Goal: Transaction & Acquisition: Purchase product/service

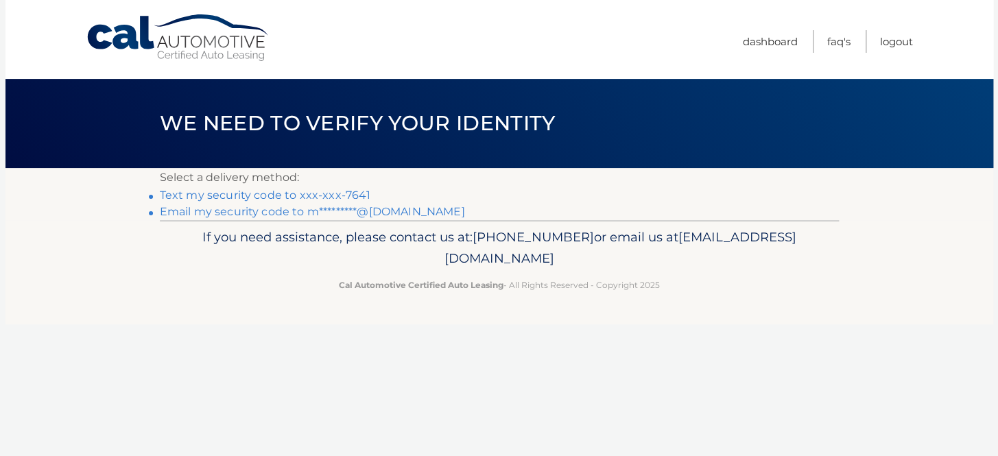
click at [123, 202] on section "Select a delivery method: Text my security code to xxx-xxx-7641 Email my securi…" at bounding box center [499, 194] width 988 height 52
click at [208, 201] on link "Text my security code to xxx-xxx-7641" at bounding box center [265, 195] width 211 height 13
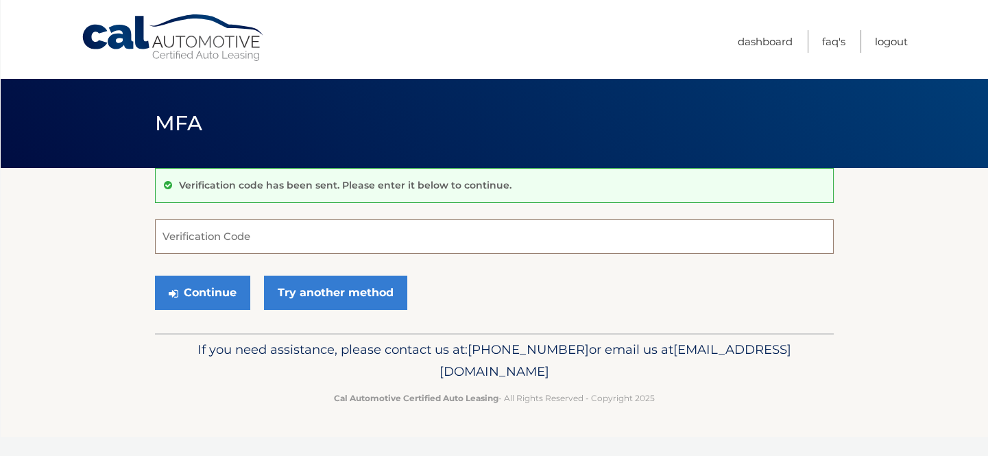
click at [242, 238] on input "Verification Code" at bounding box center [494, 236] width 679 height 34
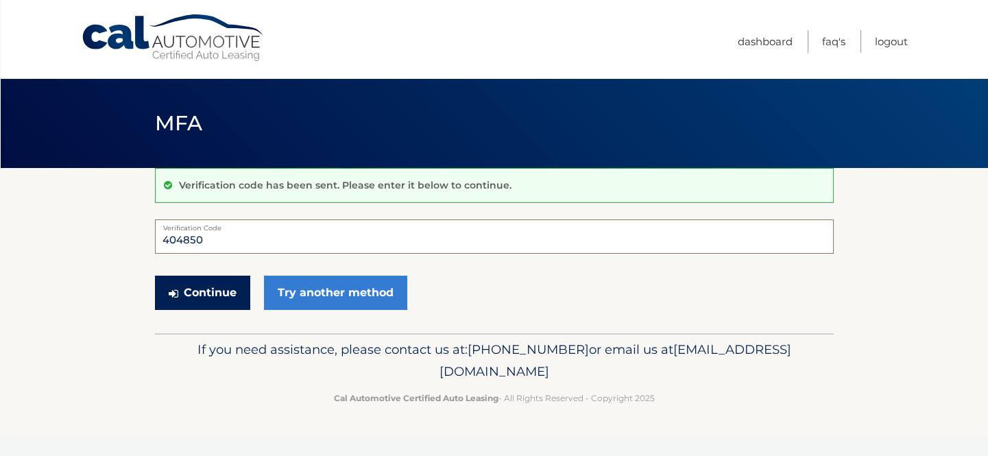
type input "404850"
click at [216, 306] on button "Continue" at bounding box center [202, 293] width 95 height 34
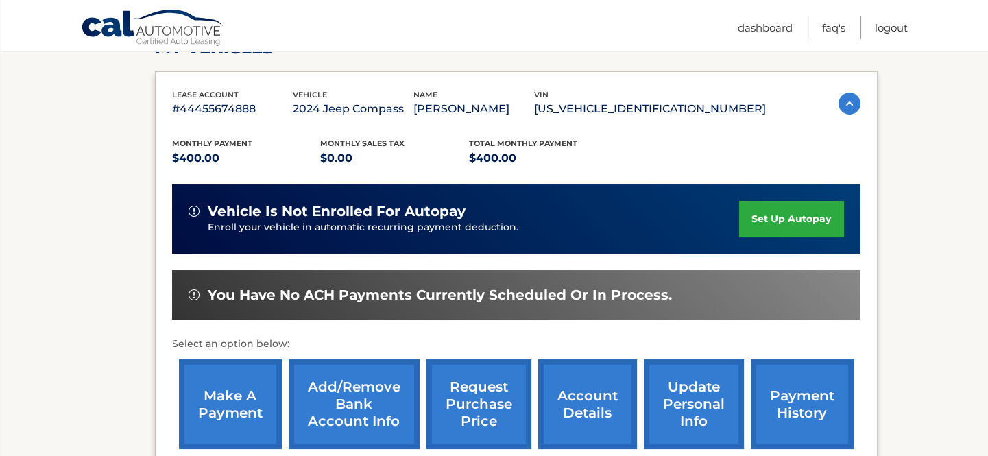
scroll to position [249, 0]
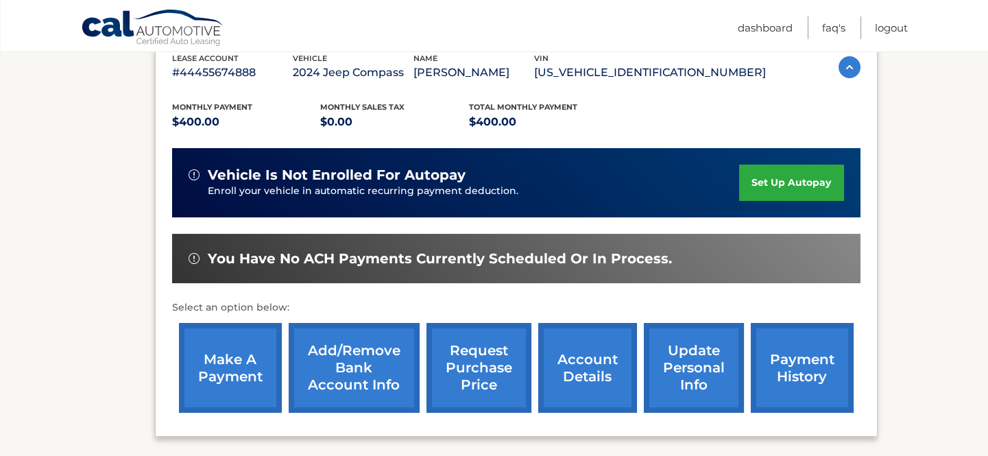
click at [246, 359] on link "make a payment" at bounding box center [230, 368] width 103 height 90
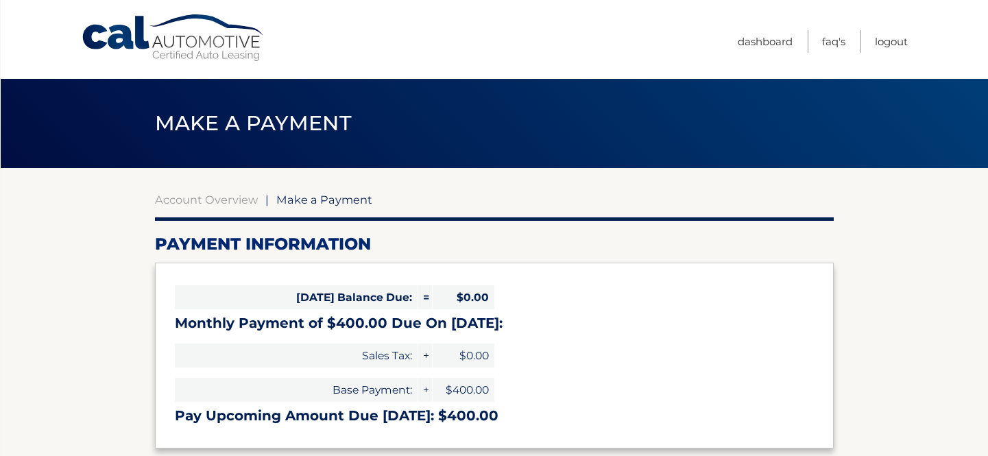
select select "YjI3NmYyZjktMWFlZC00ZTc2LWJiZDAtYTFkNzYwM2MyZjk2"
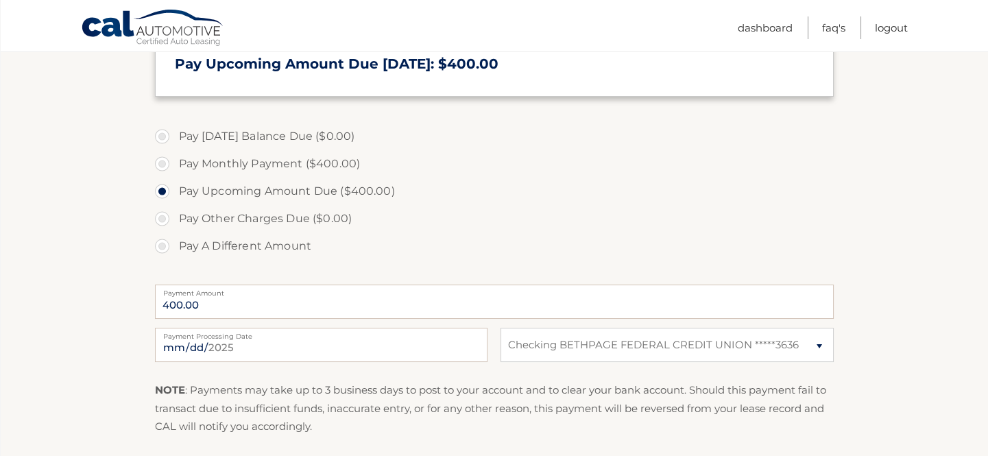
scroll to position [436, 0]
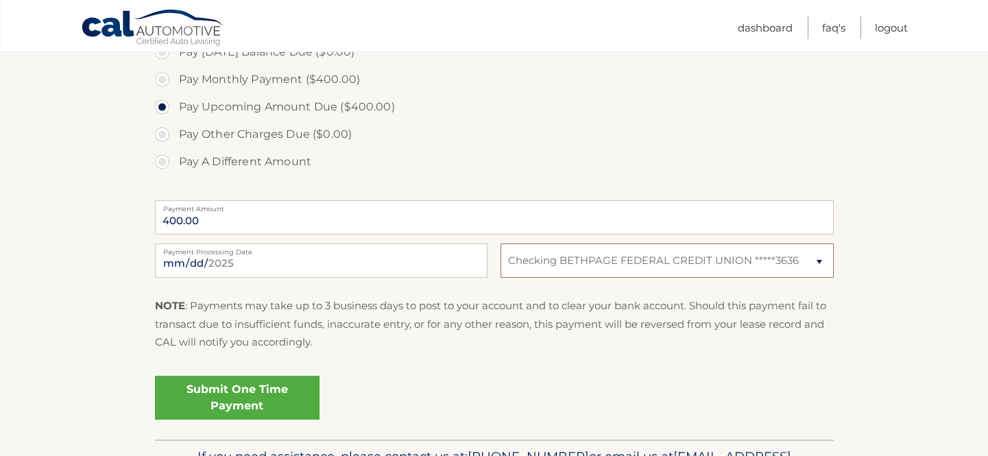
click at [813, 278] on select "Select Bank Account Checking BETHPAGE FEDERAL CREDIT UNION *****3636" at bounding box center [667, 260] width 333 height 34
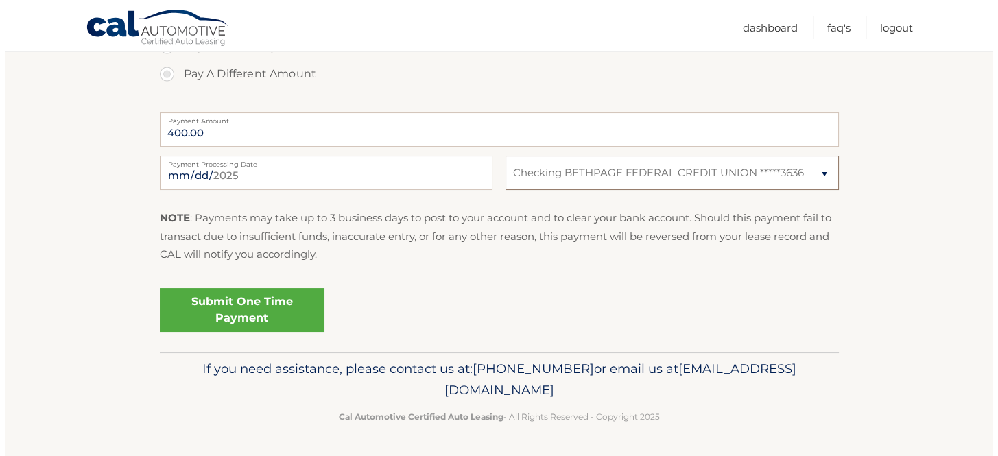
scroll to position [561, 0]
click at [305, 332] on link "Submit One Time Payment" at bounding box center [237, 310] width 165 height 44
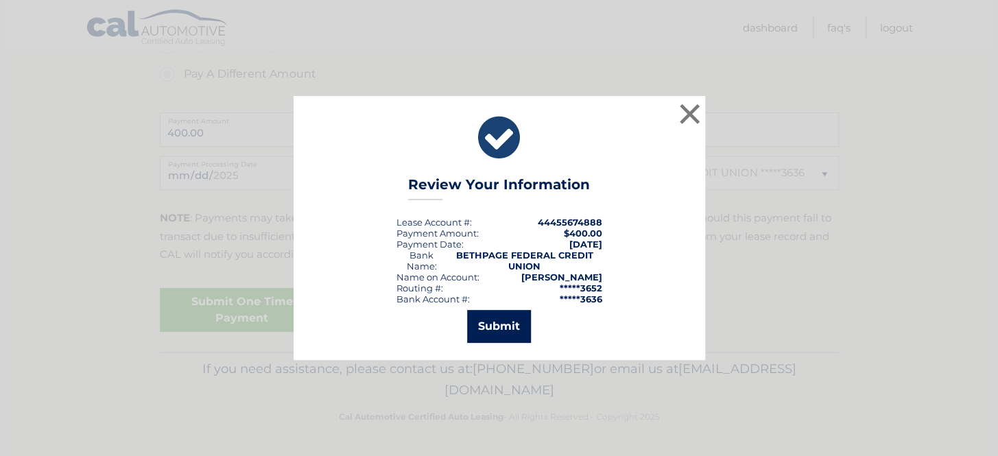
click at [497, 329] on button "Submit" at bounding box center [499, 326] width 64 height 33
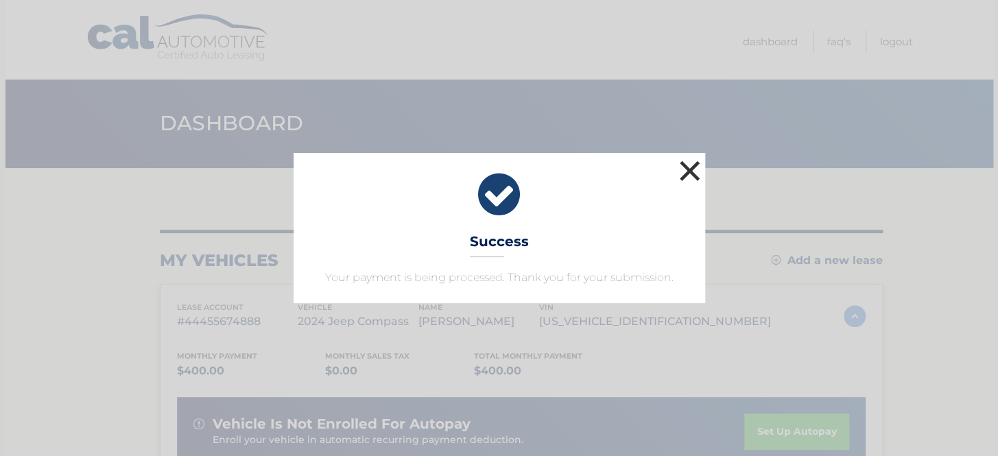
click at [684, 159] on button "×" at bounding box center [689, 170] width 27 height 27
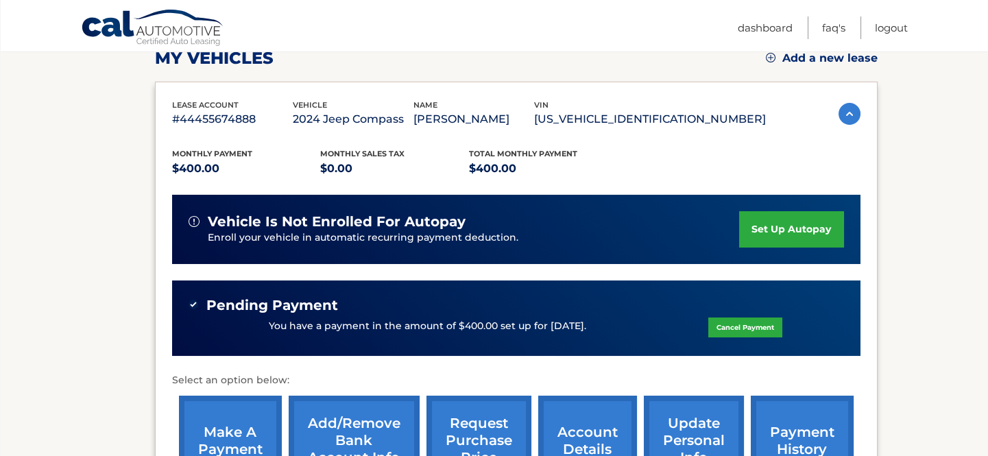
scroll to position [249, 0]
